Goal: Task Accomplishment & Management: Manage account settings

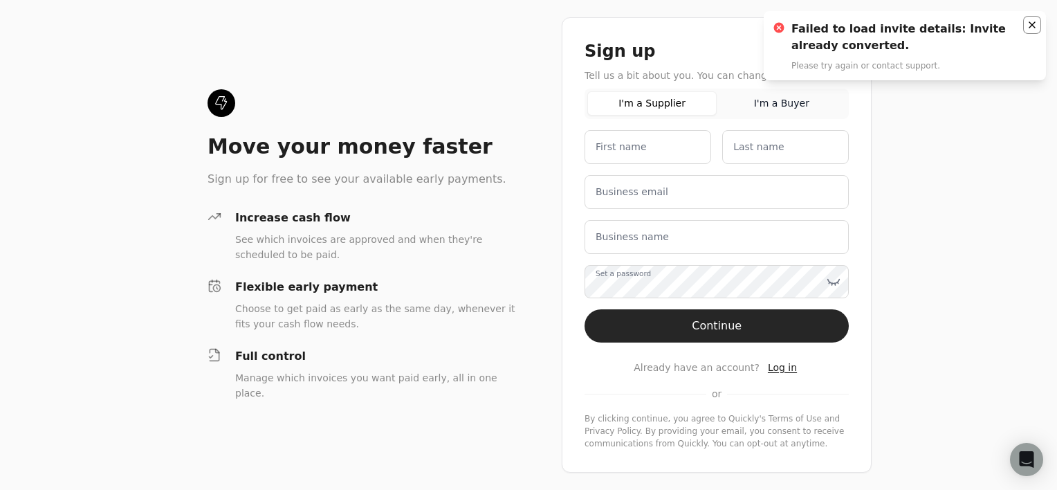
click at [1029, 21] on icon "Notifications (F8)" at bounding box center [1031, 24] width 11 height 11
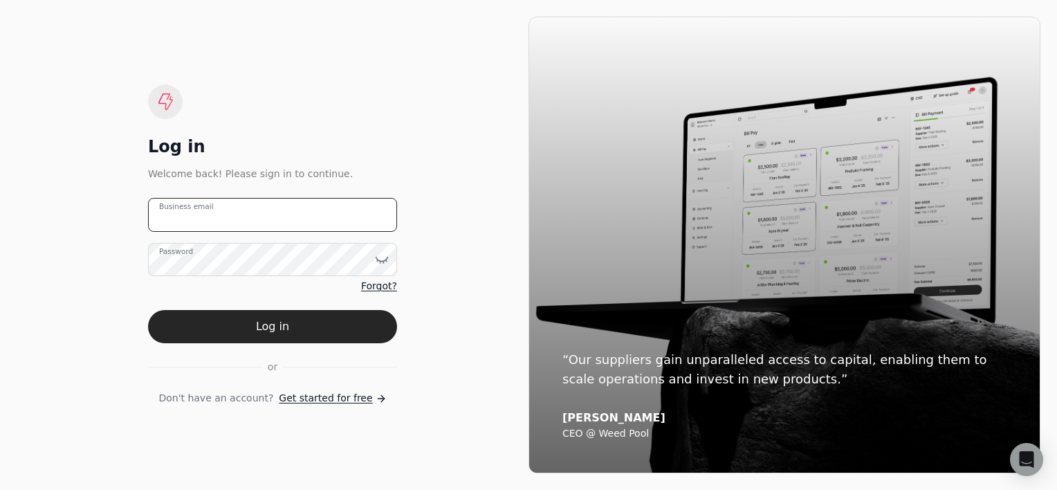
click at [330, 221] on email "Business email" at bounding box center [272, 215] width 249 height 34
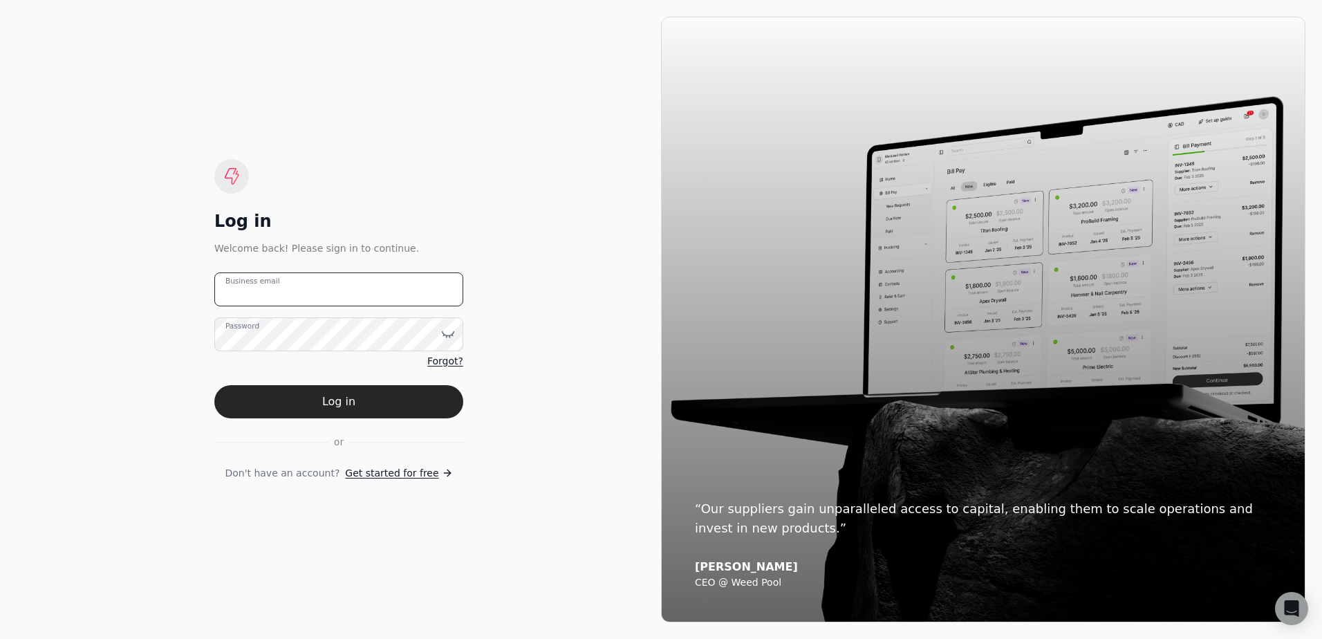
click at [317, 293] on email "Business email" at bounding box center [338, 290] width 249 height 34
click at [287, 295] on email "s" at bounding box center [338, 290] width 249 height 34
type email "[EMAIL_ADDRESS][DOMAIN_NAME]"
click at [214, 385] on button "Log in" at bounding box center [338, 401] width 249 height 33
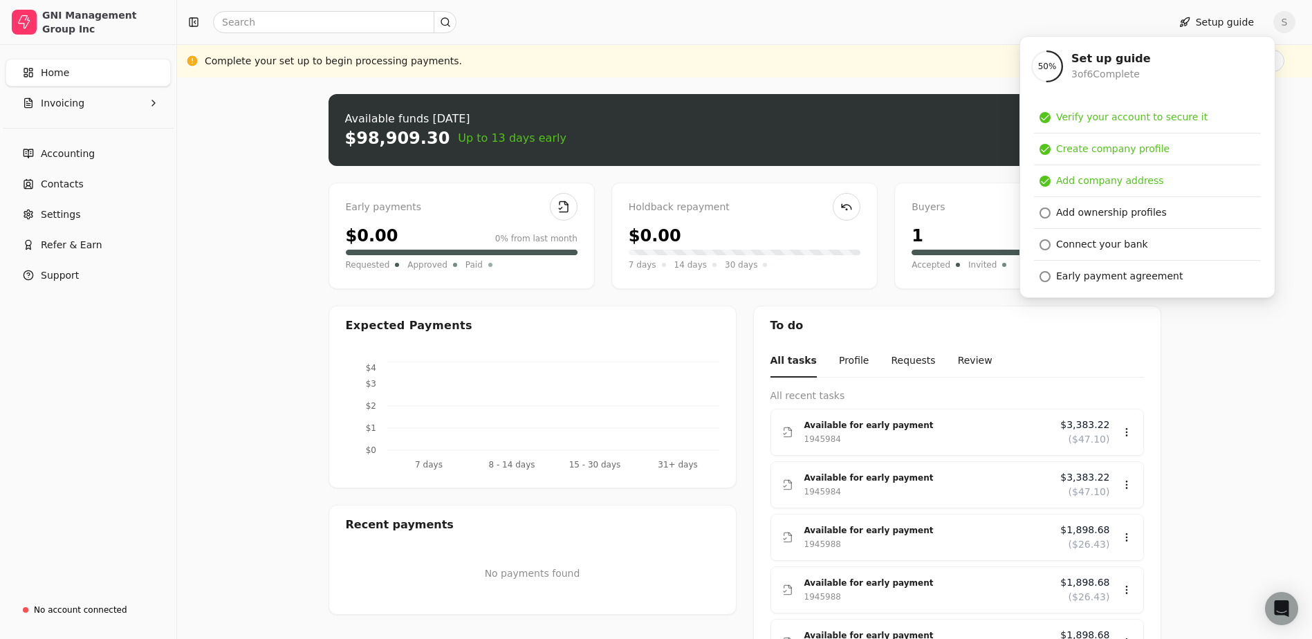
click at [1056, 306] on div "Upload file: Drag your invoice here to upload or browse for files Available fun…" at bounding box center [744, 482] width 1135 height 811
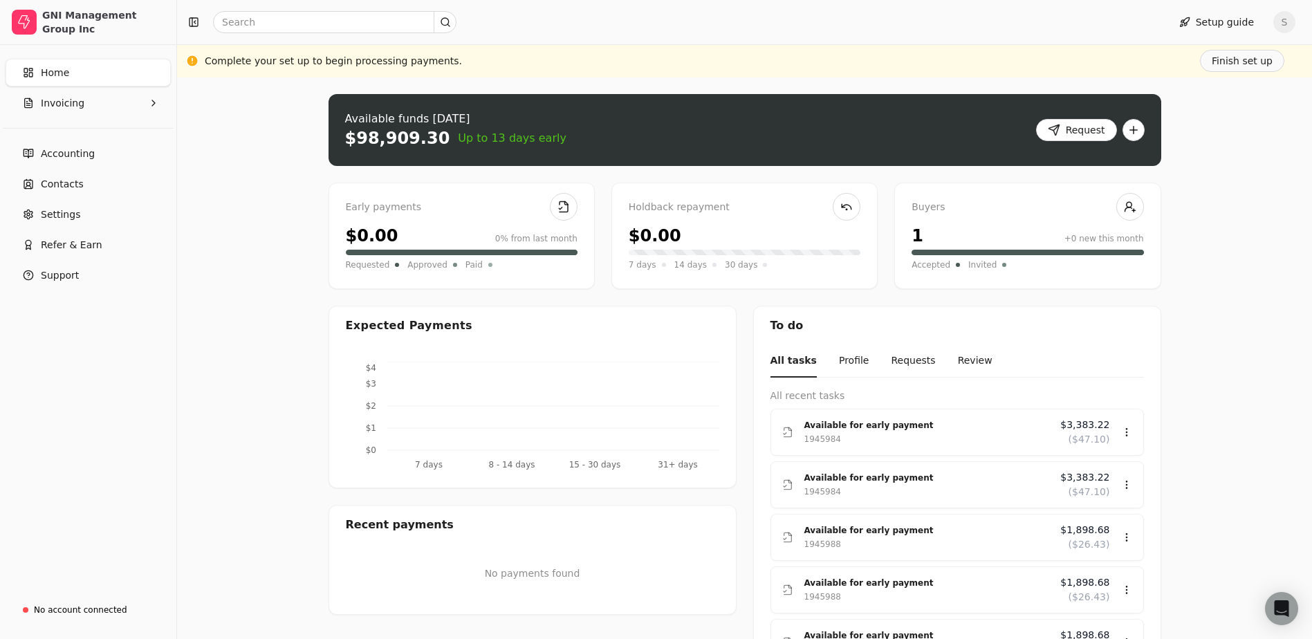
click at [1056, 147] on div "Upload file: Drag your invoice here to upload or browse for files Available fun…" at bounding box center [744, 482] width 1135 height 811
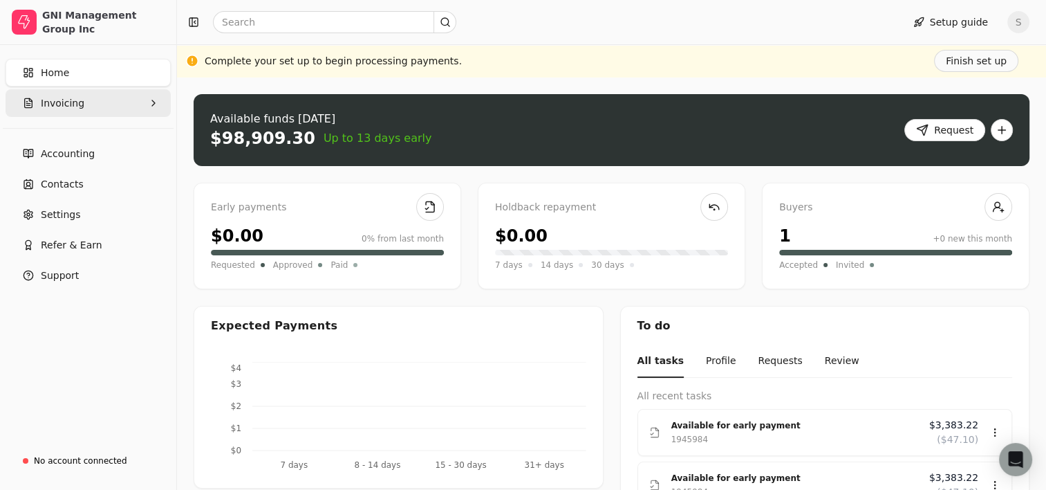
click at [109, 108] on button "Invoicing" at bounding box center [88, 103] width 165 height 28
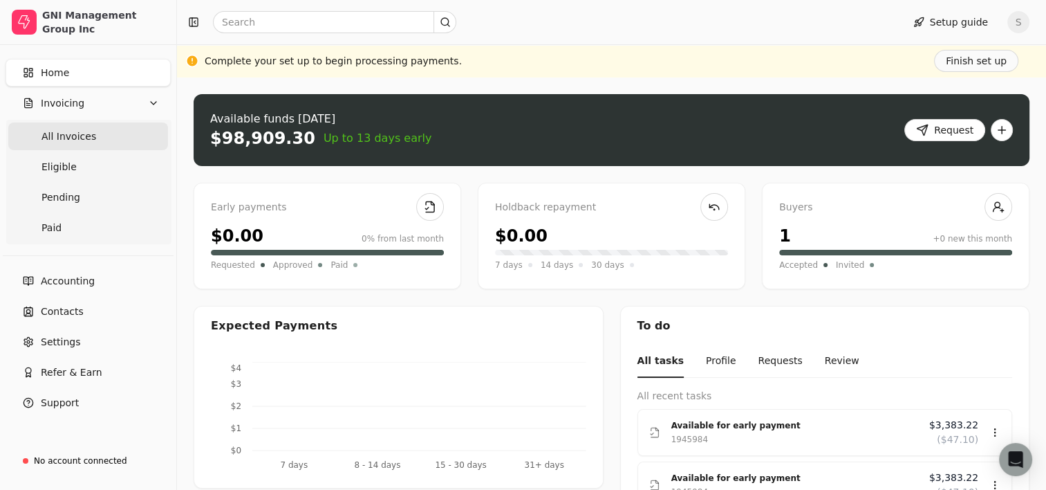
click at [75, 133] on span "All Invoices" at bounding box center [69, 136] width 55 height 15
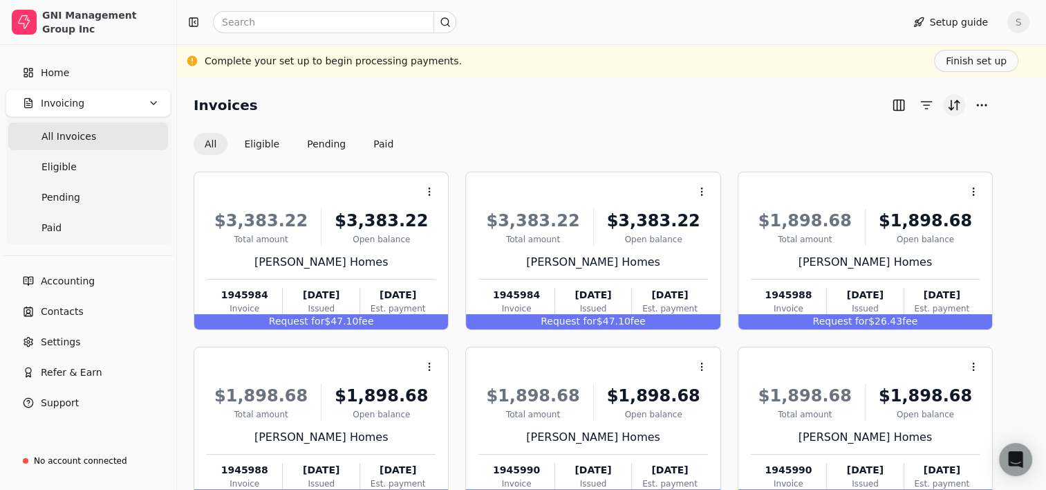
click at [956, 105] on button "Sort" at bounding box center [954, 105] width 22 height 22
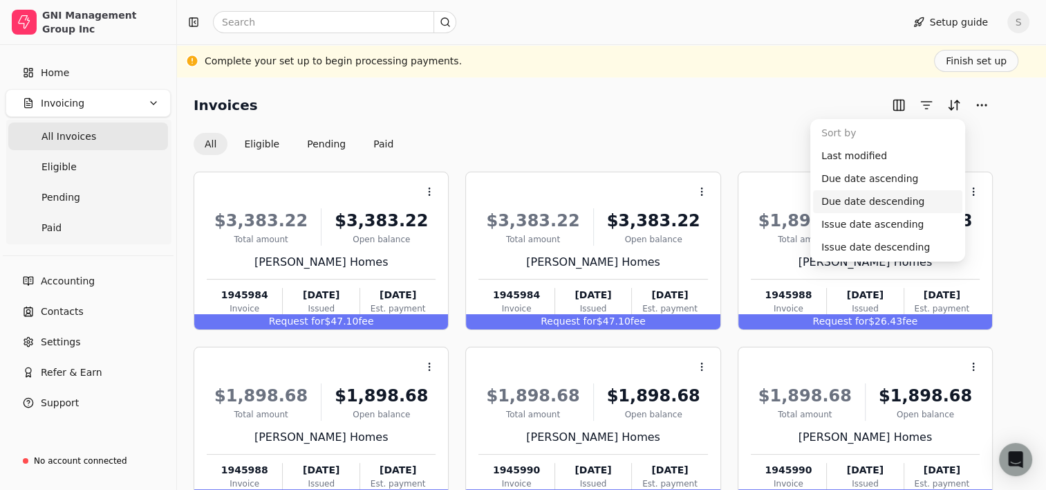
click at [996, 157] on div "Invoices All Eligible Pending Paid Context Menu Button $3,383.22 Total amount $…" at bounding box center [612, 417] width 836 height 647
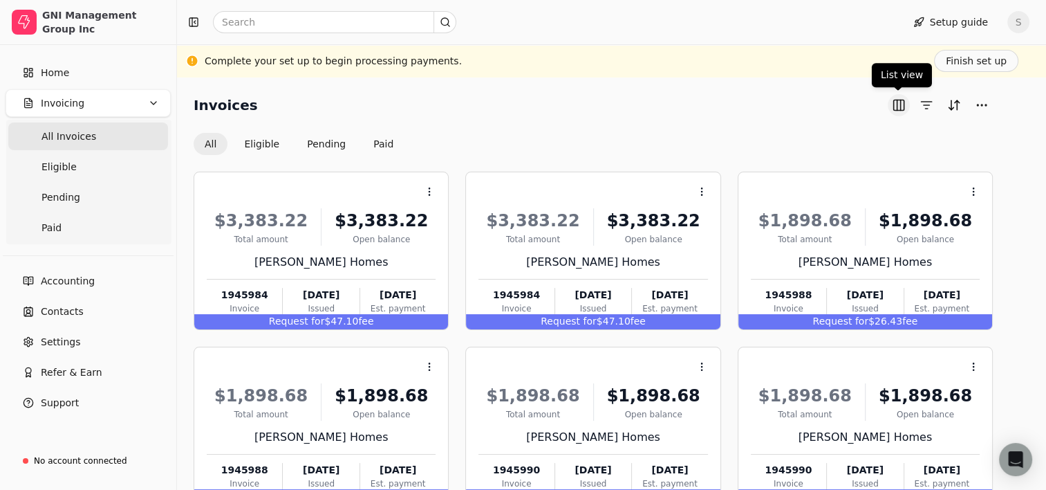
click at [905, 107] on button "button" at bounding box center [899, 105] width 22 height 22
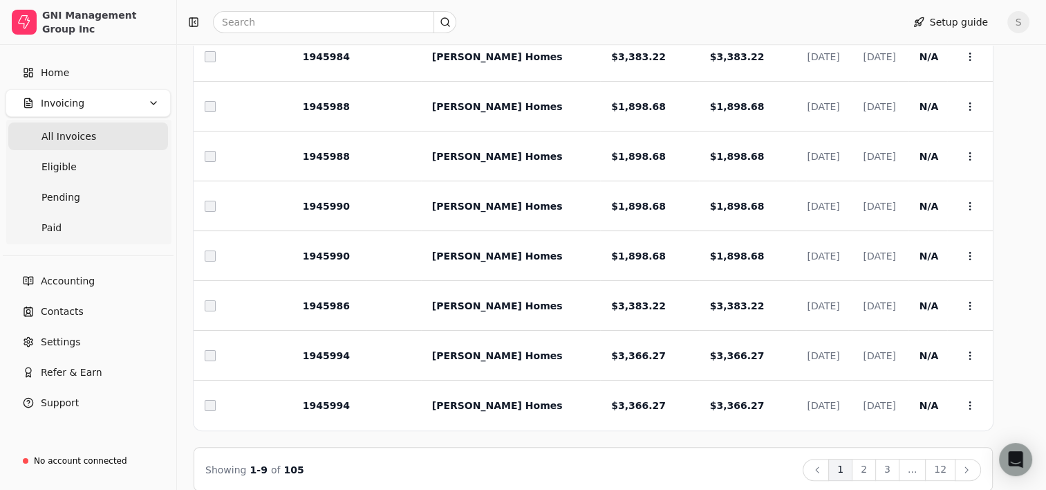
scroll to position [243, 0]
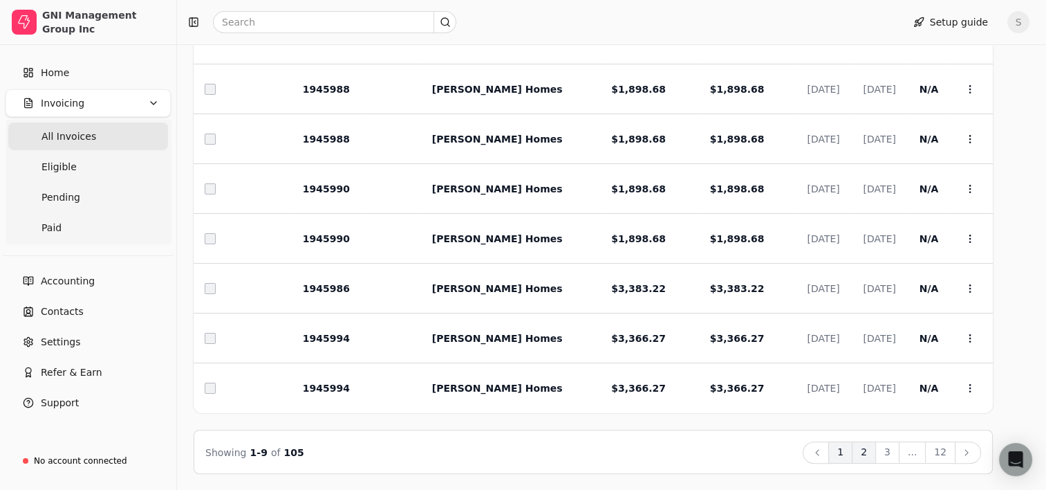
click at [871, 454] on button "2" at bounding box center [864, 452] width 24 height 22
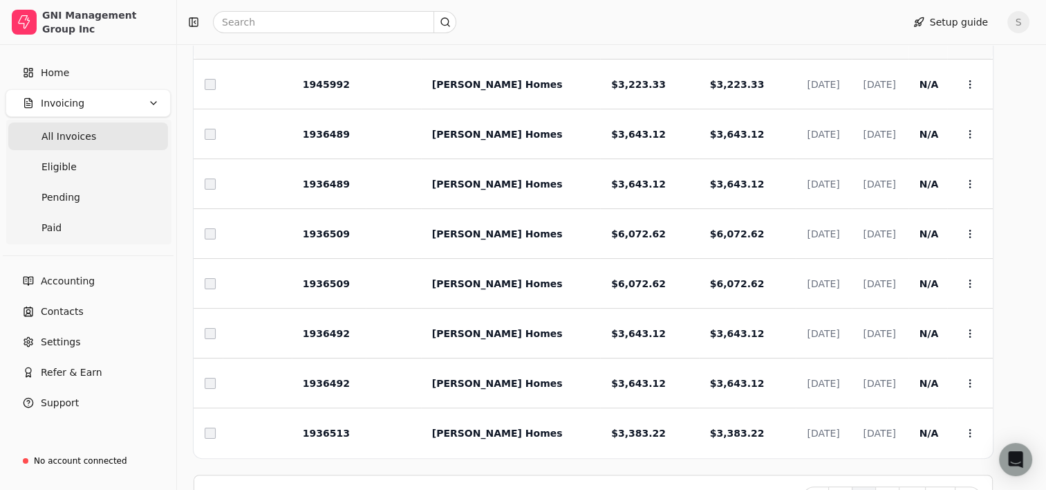
scroll to position [174, 0]
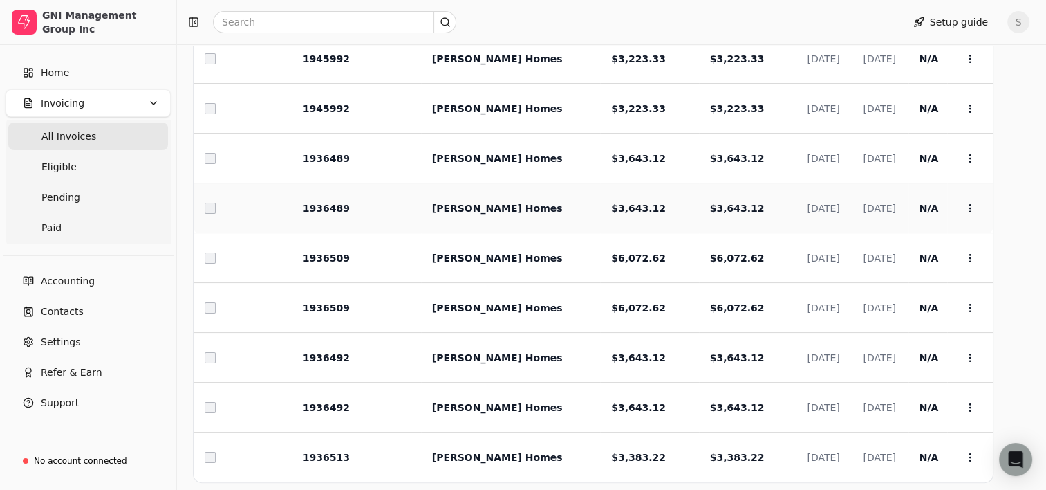
click at [390, 199] on td at bounding box center [393, 208] width 55 height 50
click at [970, 203] on icon at bounding box center [970, 208] width 11 height 11
click at [858, 242] on span "Open" at bounding box center [860, 241] width 26 height 15
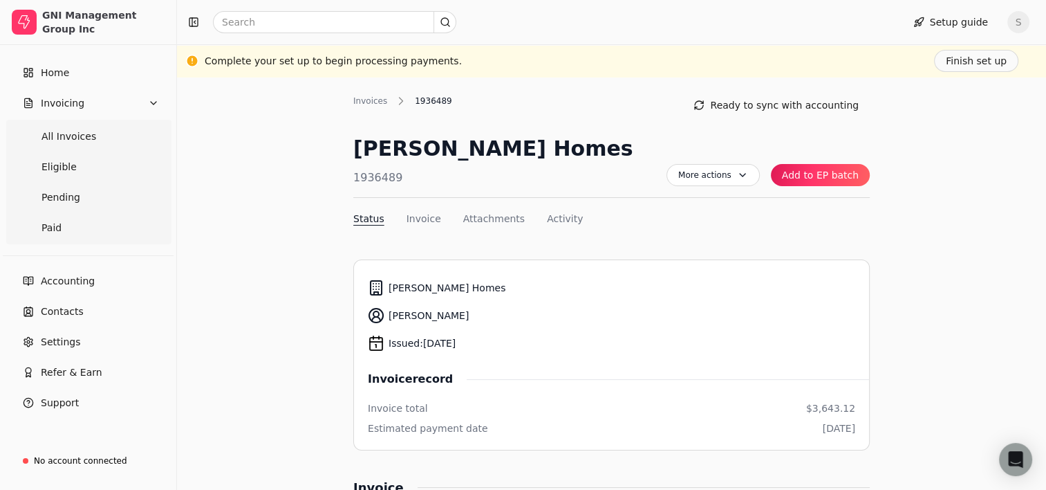
scroll to position [138, 0]
